Goal: Task Accomplishment & Management: Use online tool/utility

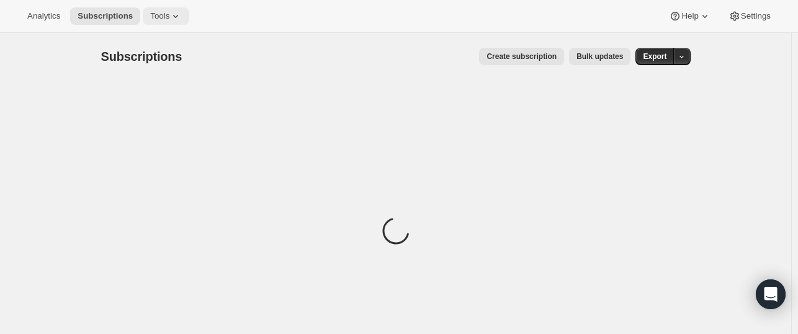
click at [154, 12] on span "Tools" at bounding box center [159, 16] width 19 height 10
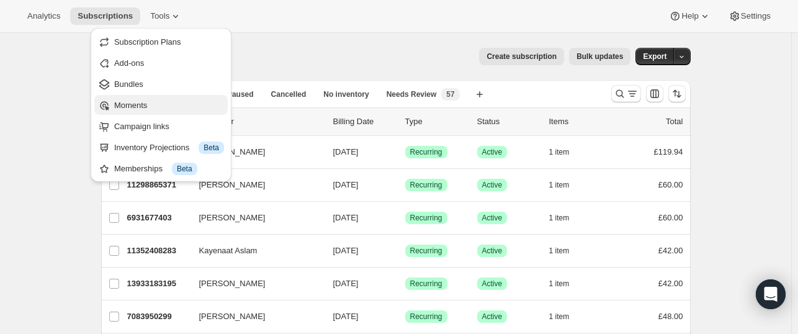
click at [147, 96] on button "Moments" at bounding box center [160, 105] width 133 height 20
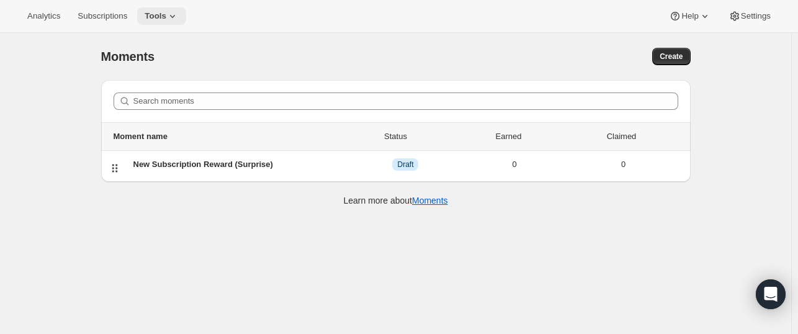
click at [169, 19] on icon at bounding box center [172, 16] width 12 height 12
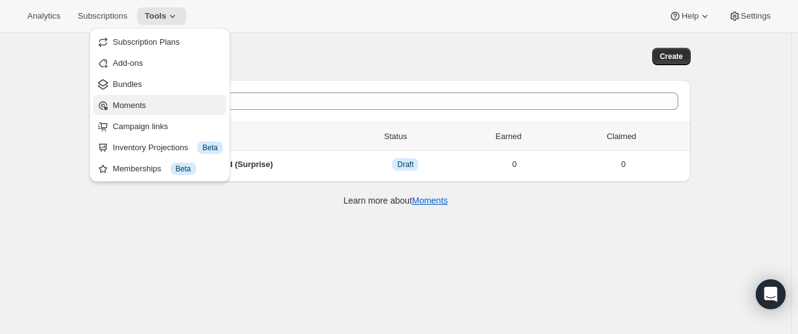
click at [148, 106] on span "Moments" at bounding box center [168, 105] width 110 height 12
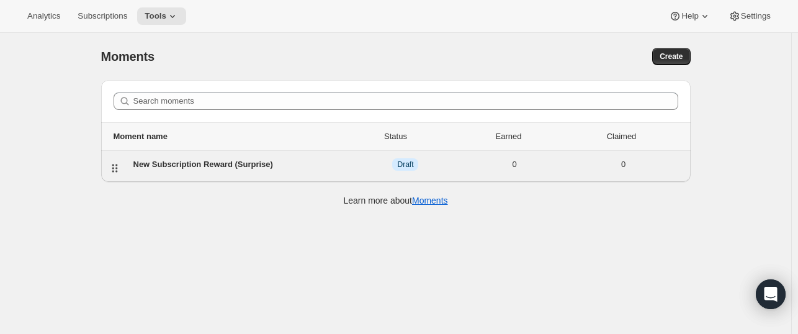
click at [271, 170] on div "New Subscription Reward (Surprise)" at bounding box center [242, 164] width 218 height 12
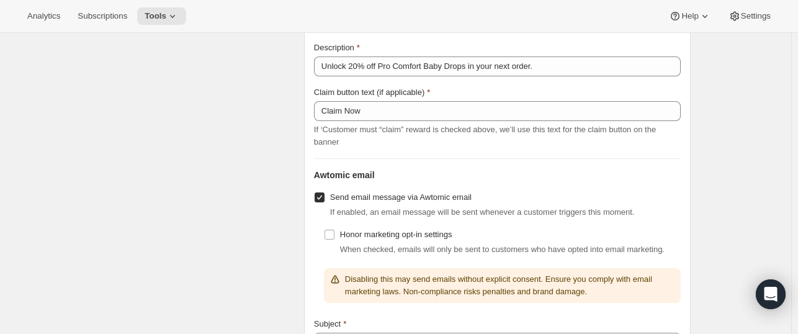
scroll to position [1438, 0]
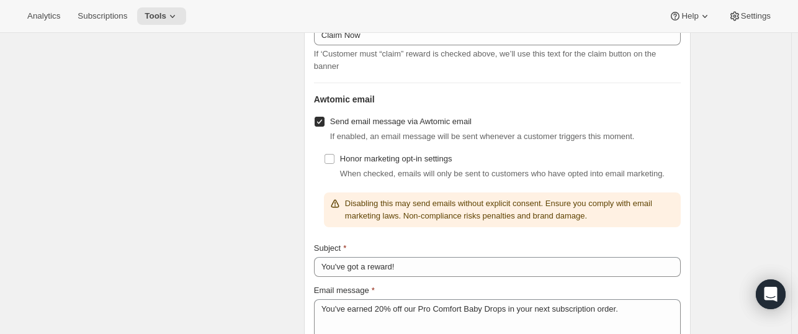
click at [325, 124] on input "Send email message via Awtomic email" at bounding box center [320, 122] width 10 height 10
checkbox input "false"
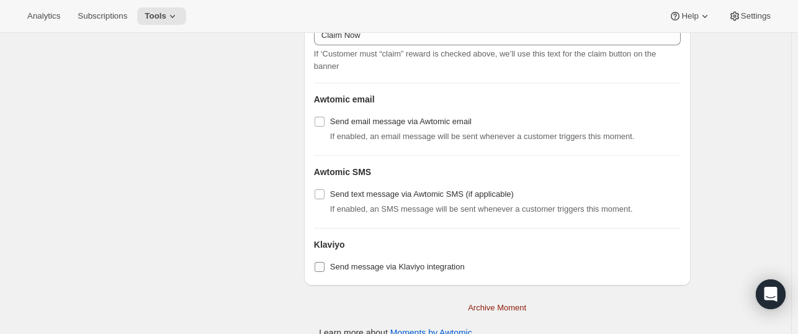
click at [323, 265] on input "Send message via Klaviyo integration" at bounding box center [320, 267] width 10 height 10
checkbox input "true"
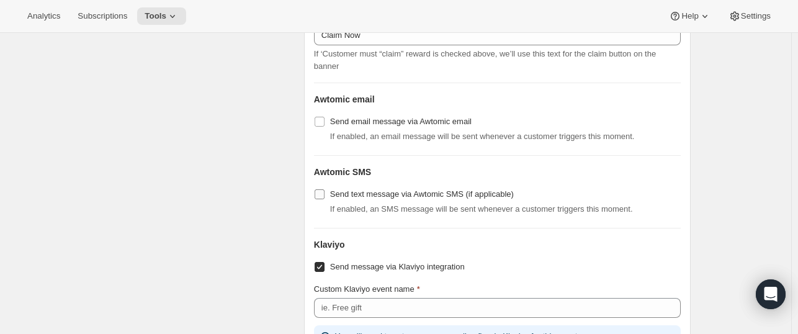
scroll to position [1549, 0]
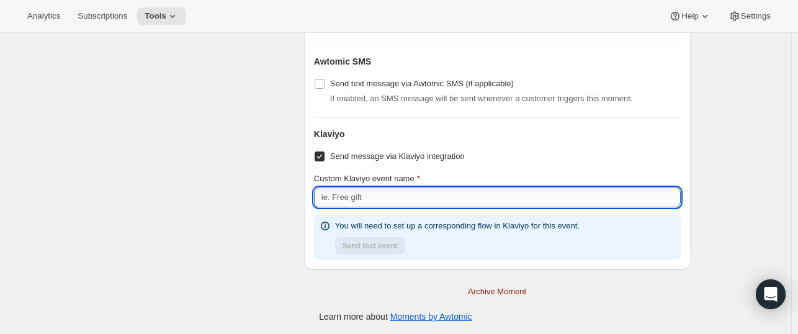
click at [384, 197] on input "Custom Klaviyo event name" at bounding box center [497, 197] width 367 height 20
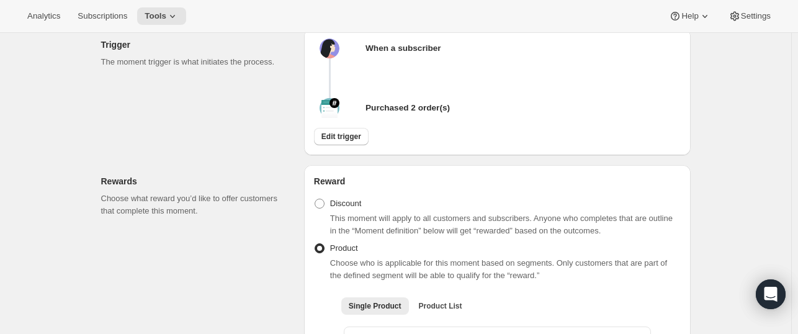
scroll to position [0, 0]
